Goal: Task Accomplishment & Management: Use online tool/utility

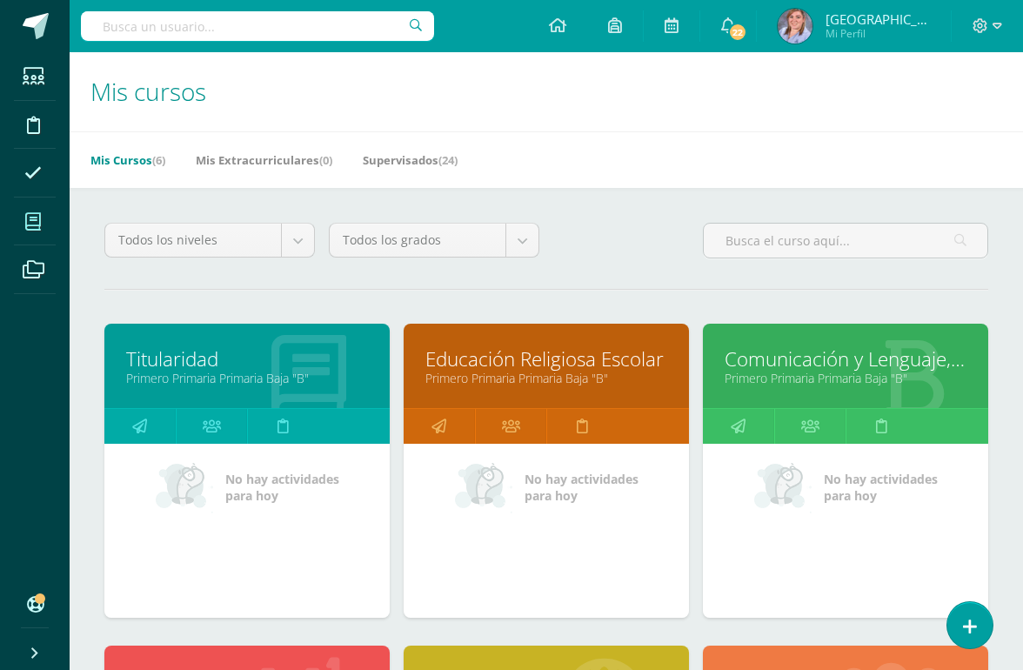
click at [974, 628] on icon at bounding box center [970, 627] width 14 height 18
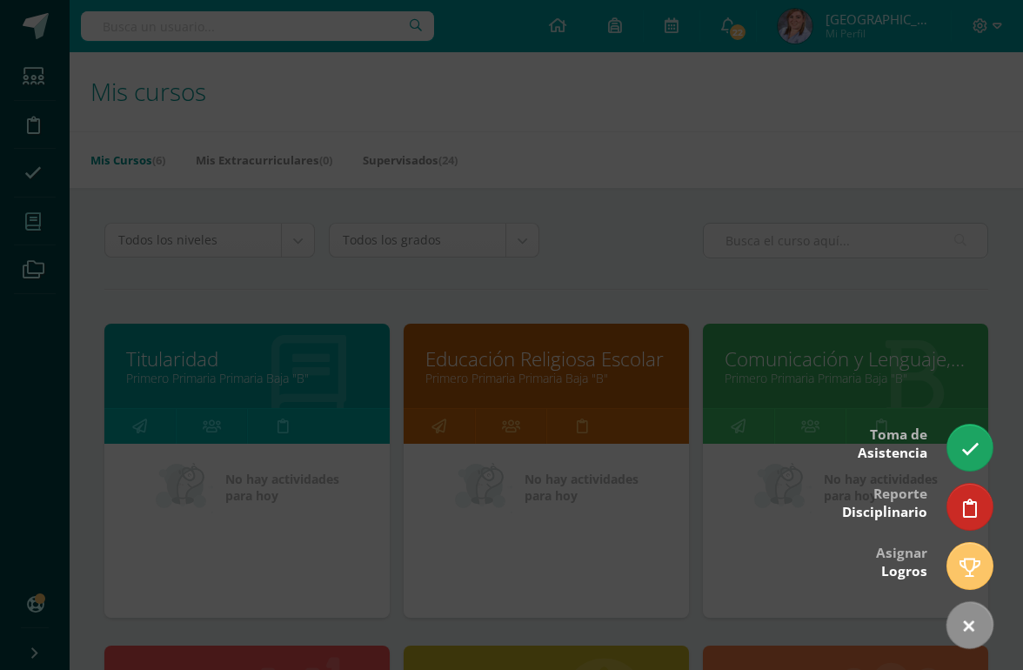
click at [973, 513] on icon at bounding box center [970, 508] width 14 height 18
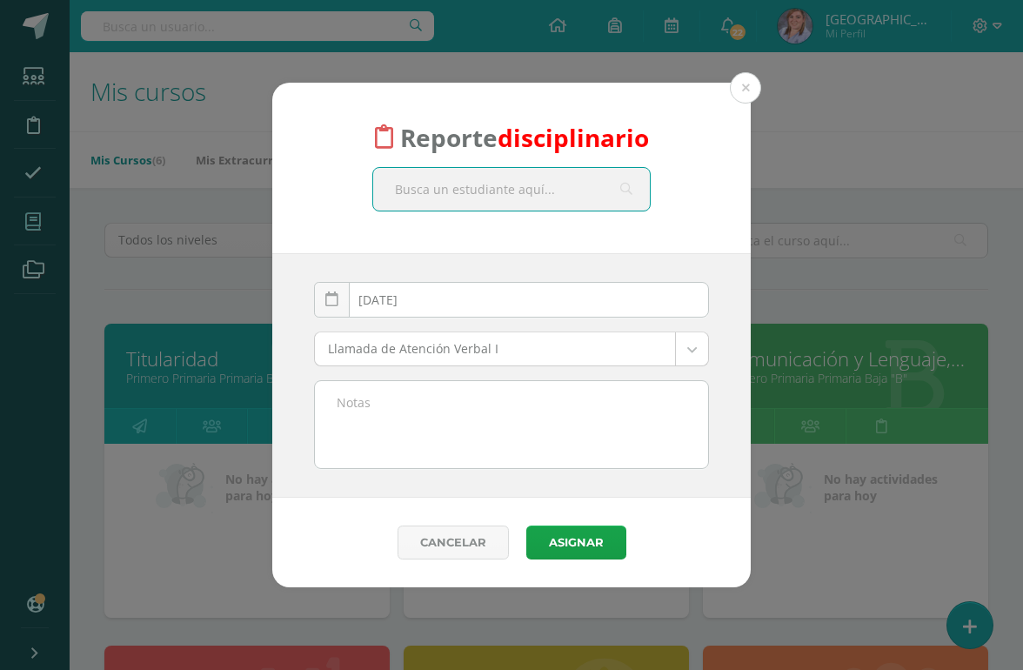
click at [423, 202] on input "text" at bounding box center [511, 189] width 277 height 43
type input "[PERSON_NAME]"
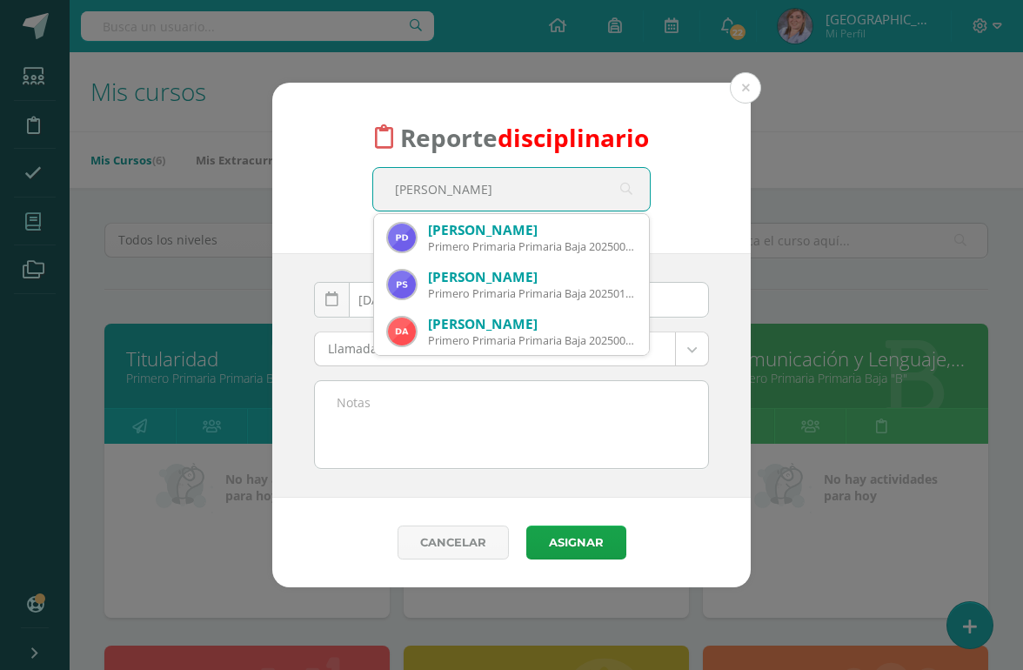
click at [435, 276] on div "[PERSON_NAME]" at bounding box center [531, 277] width 207 height 18
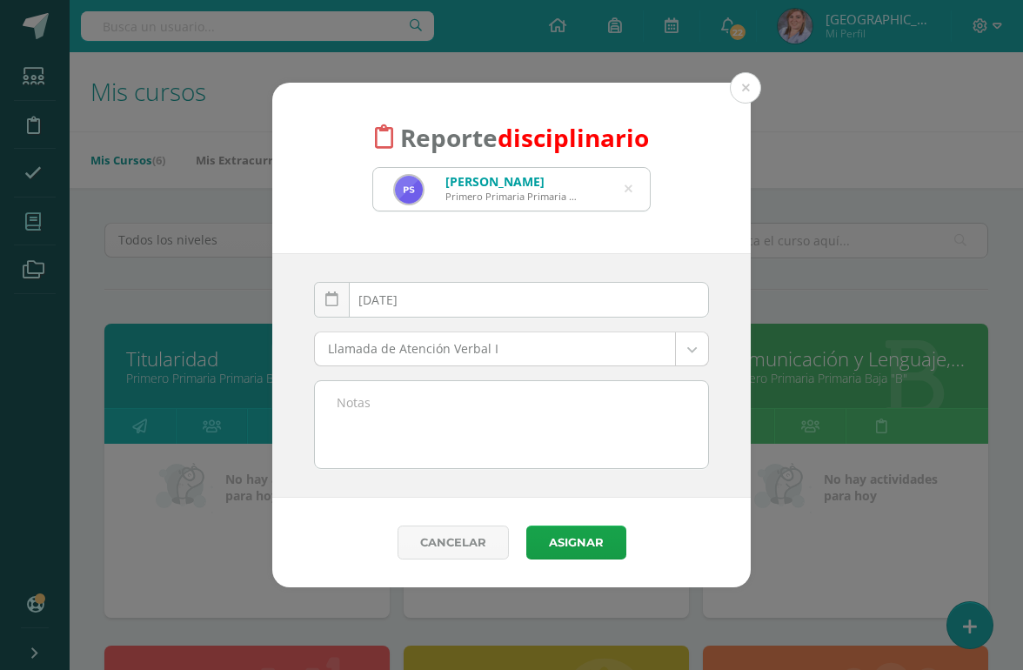
click at [693, 355] on body "Reporte disciplinario [PERSON_NAME] Primero Primaria Primaria Baja 20250143 [PE…" at bounding box center [511, 541] width 1023 height 1083
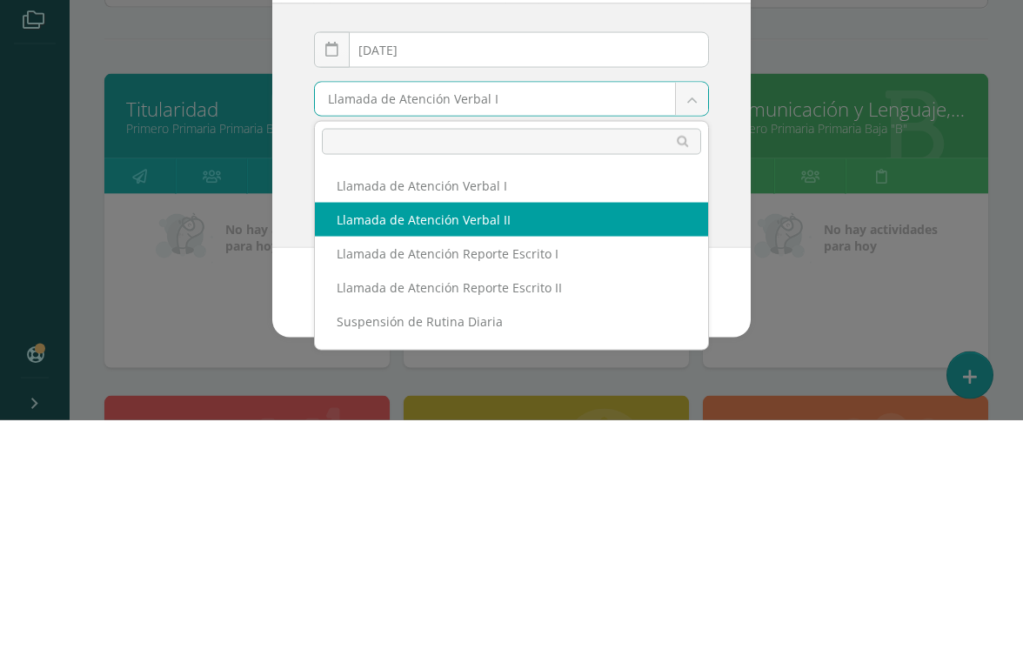
select select "12"
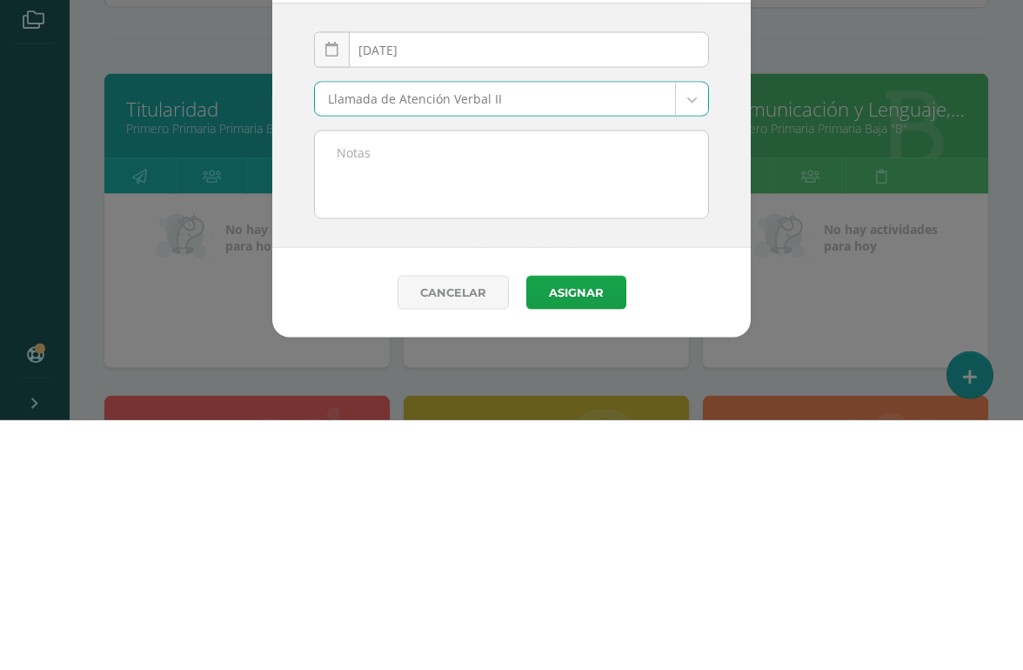
click at [577, 381] on textarea at bounding box center [511, 424] width 393 height 87
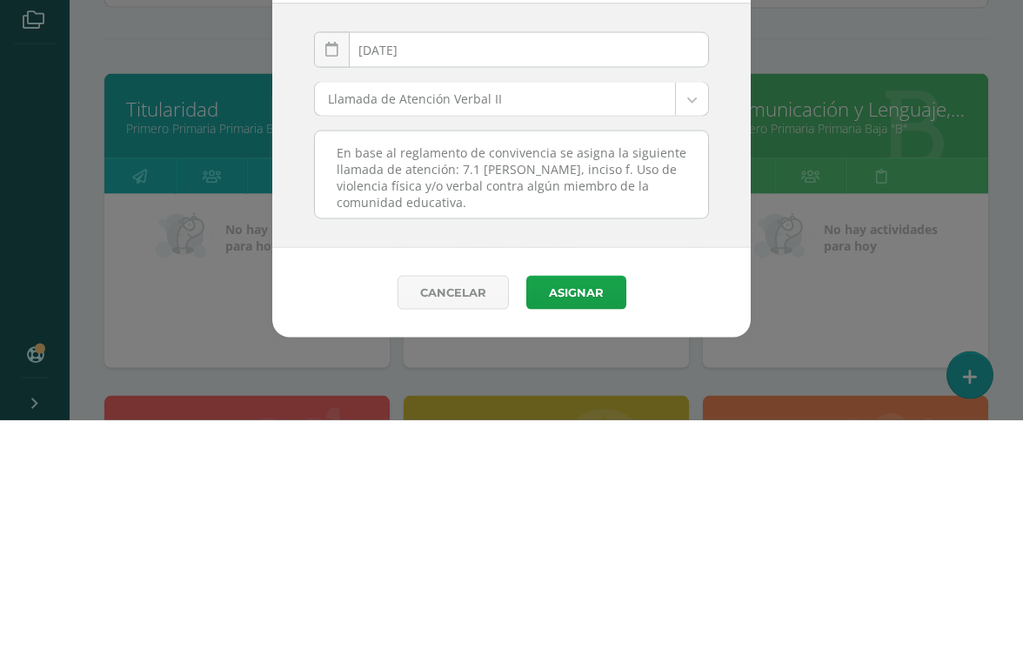
scroll to position [250, 0]
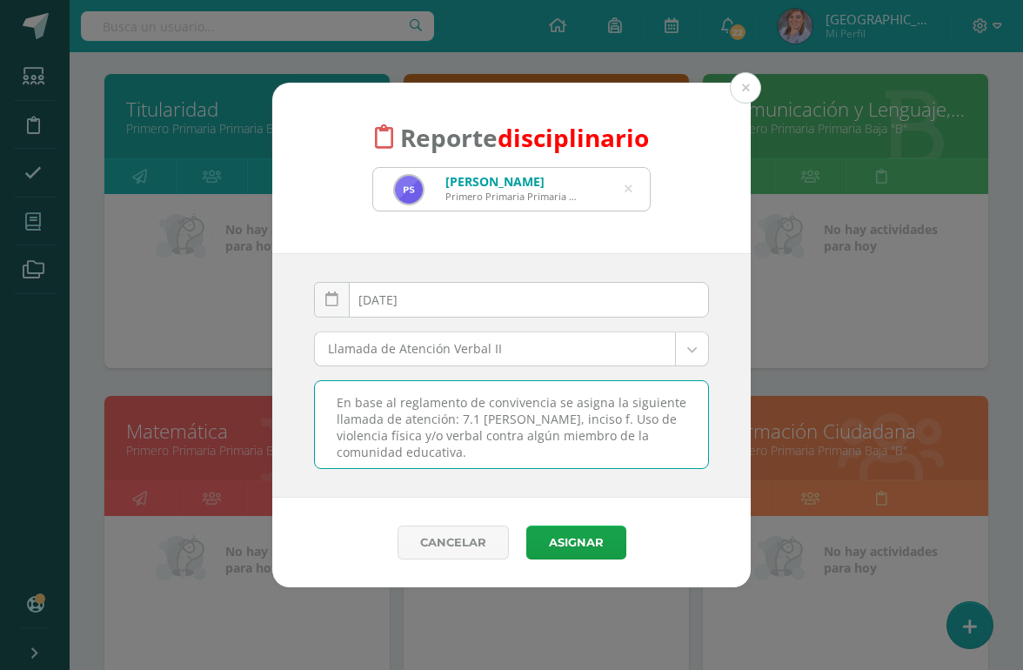
type textarea "En base al reglamento de convivencia se asigna la siguiente llamada de atención…"
click at [580, 542] on button "Asignar" at bounding box center [576, 542] width 100 height 34
